Goal: Obtain resource: Obtain resource

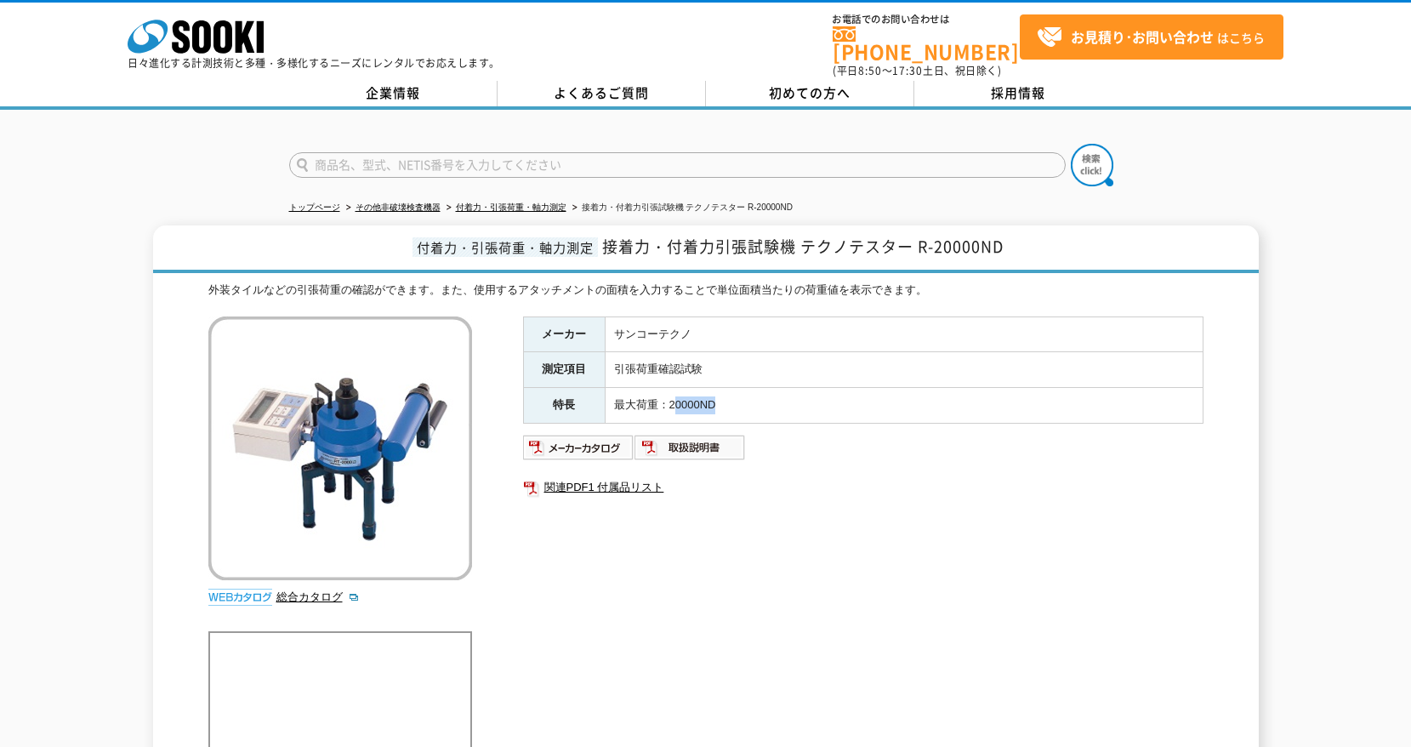
drag, startPoint x: 715, startPoint y: 388, endPoint x: 776, endPoint y: 387, distance: 60.4
click at [776, 388] on td "最大荷重：20000ND" at bounding box center [904, 406] width 598 height 36
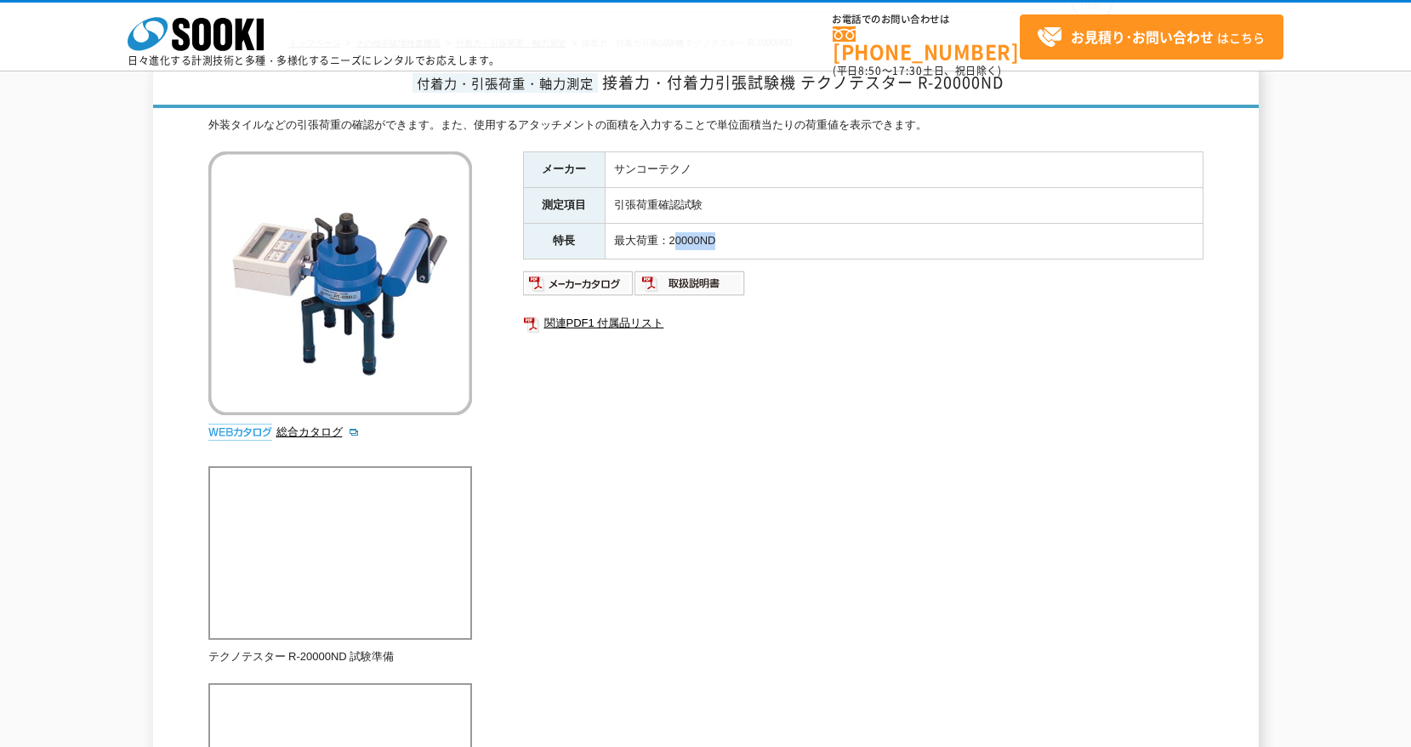
scroll to position [85, 0]
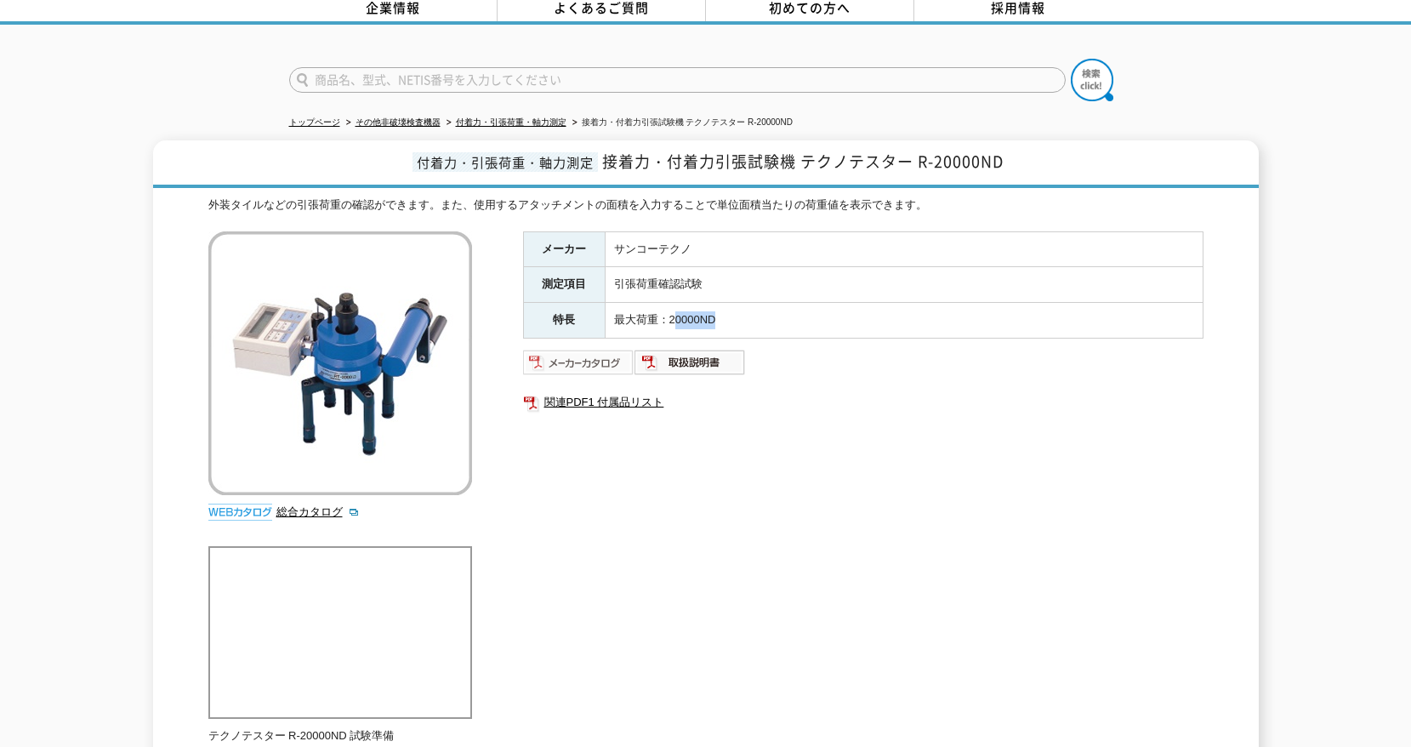
click at [599, 350] on img at bounding box center [578, 362] width 111 height 27
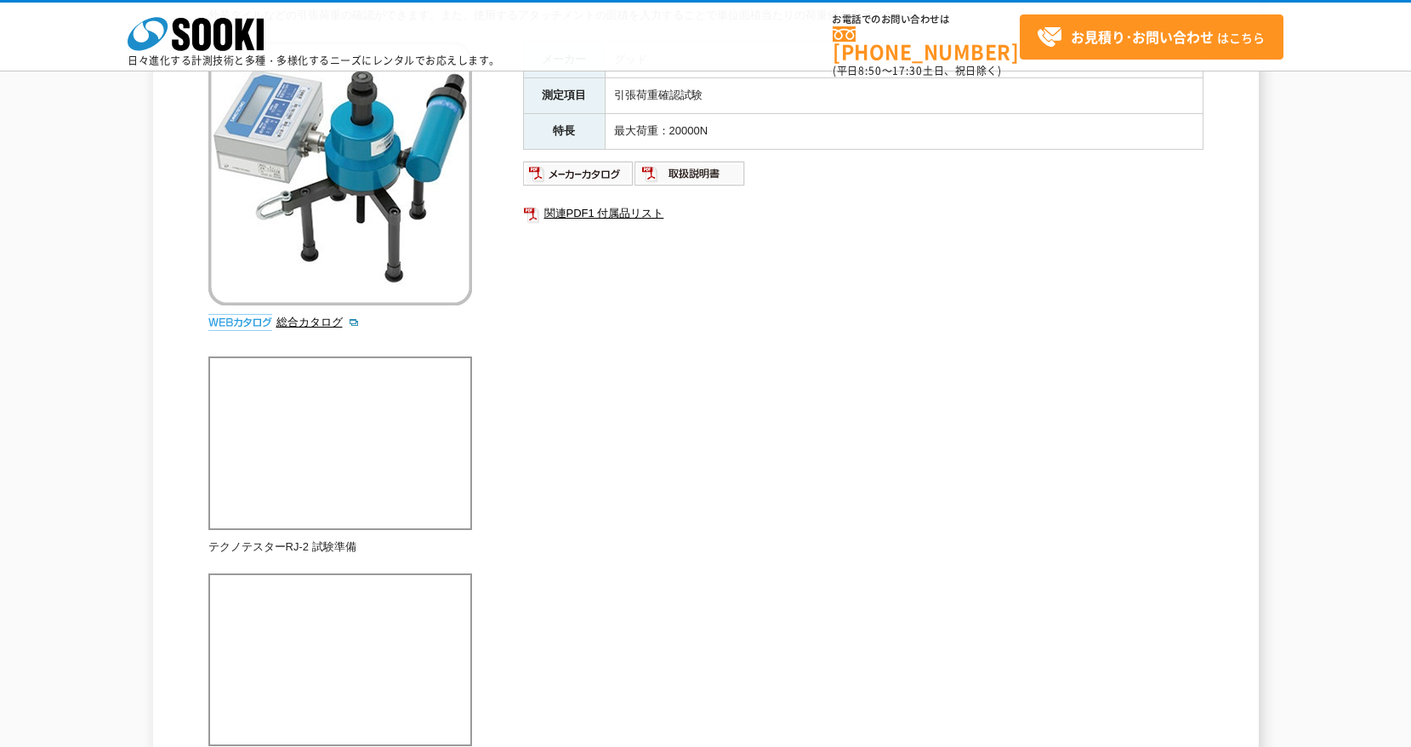
scroll to position [170, 0]
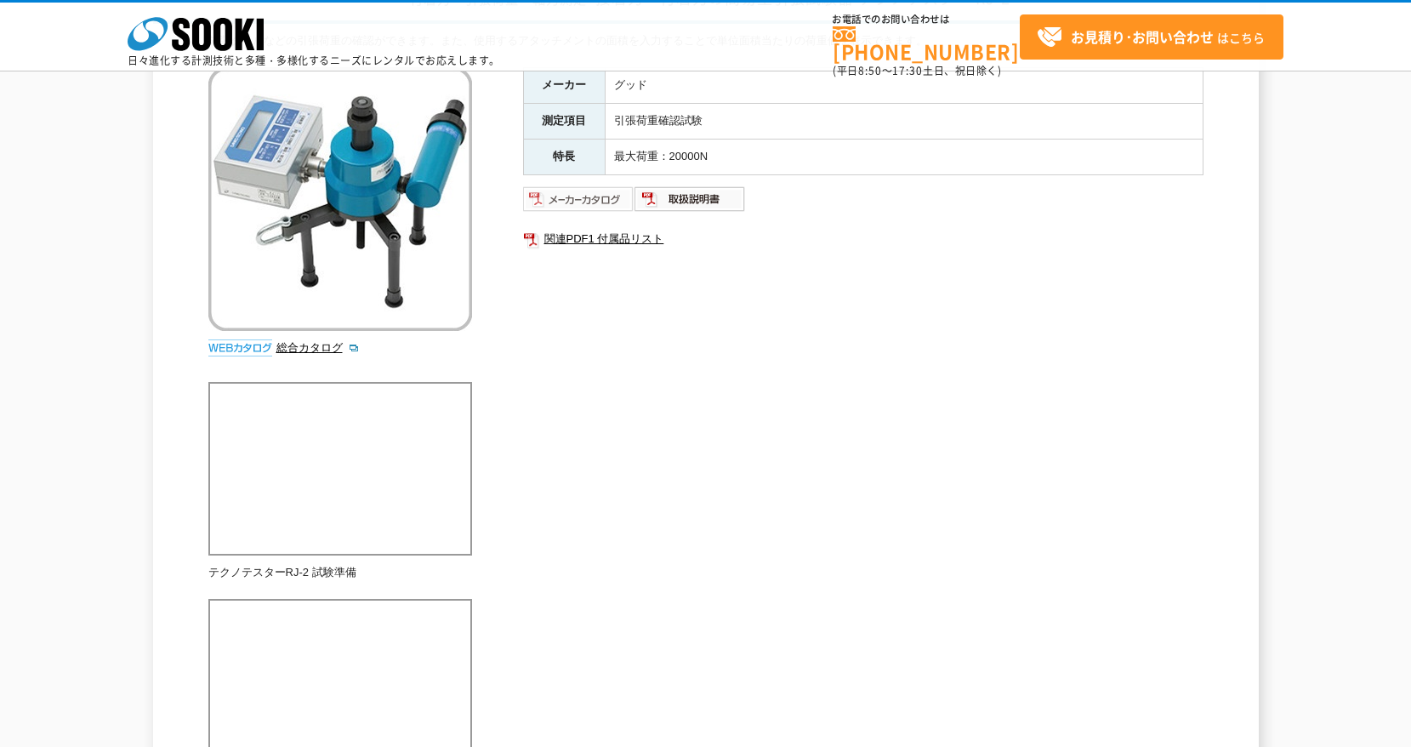
click at [570, 190] on img at bounding box center [578, 198] width 111 height 27
